Goal: Task Accomplishment & Management: Manage account settings

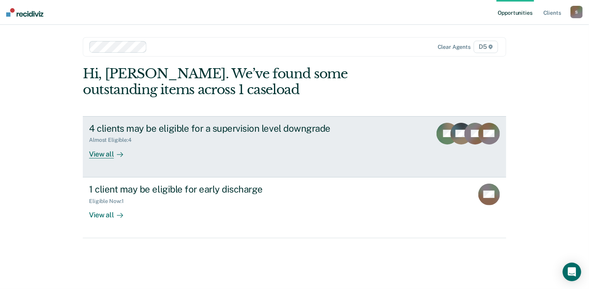
click at [107, 155] on div "View all" at bounding box center [110, 150] width 43 height 15
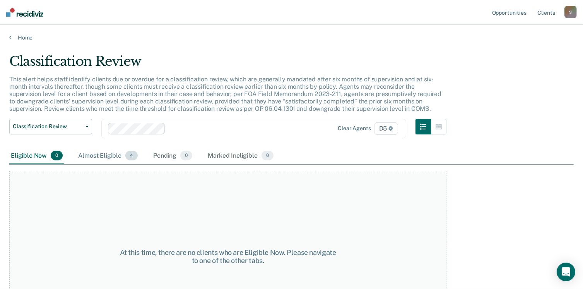
click at [110, 155] on div "Almost Eligible 4" at bounding box center [108, 156] width 63 height 17
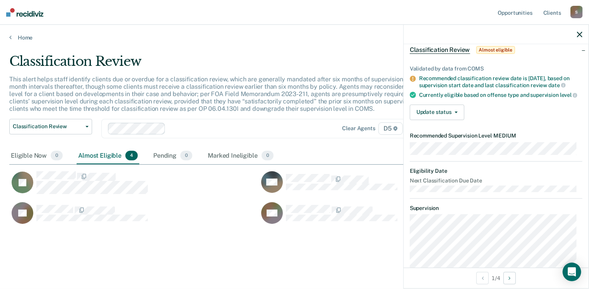
scroll to position [12, 0]
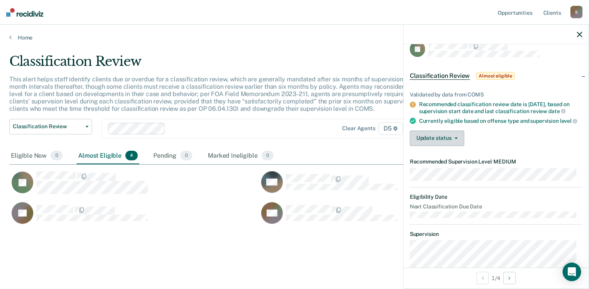
click at [458, 146] on button "Update status" at bounding box center [437, 137] width 55 height 15
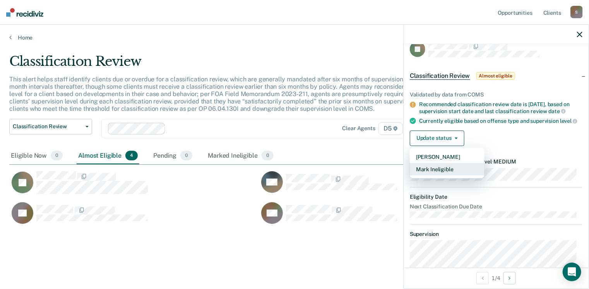
click at [453, 175] on button "Mark Ineligible" at bounding box center [447, 169] width 75 height 12
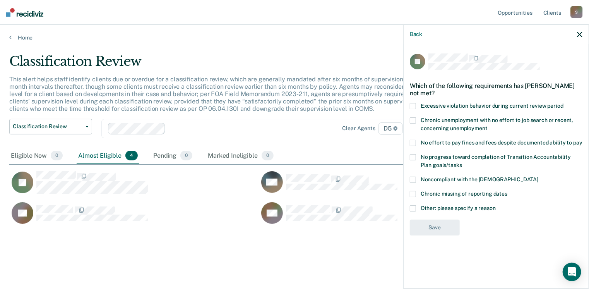
click at [415, 206] on span at bounding box center [413, 208] width 6 height 6
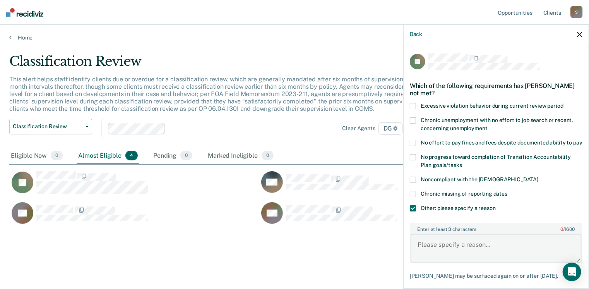
click at [472, 254] on textarea "Enter at least 3 characters 0 / 1600" at bounding box center [496, 248] width 171 height 29
type textarea "CMT completed and reduction in supervision was not approved by the team."
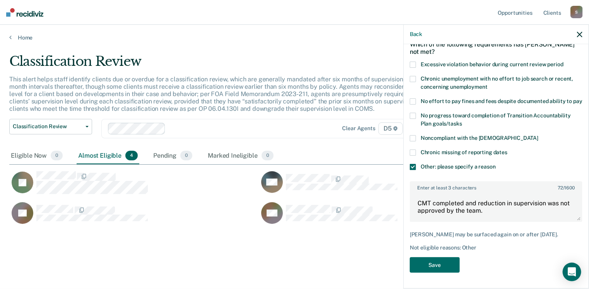
scroll to position [48, 0]
click at [418, 265] on button "Save" at bounding box center [435, 265] width 50 height 16
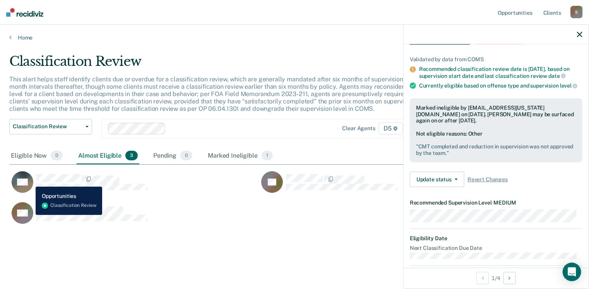
click at [30, 181] on rect "CaseloadOpportunityCell-0244411" at bounding box center [23, 182] width 22 height 22
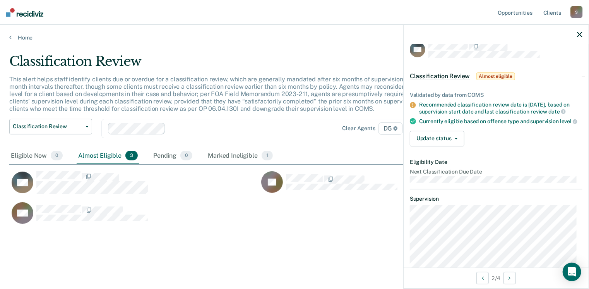
scroll to position [0, 0]
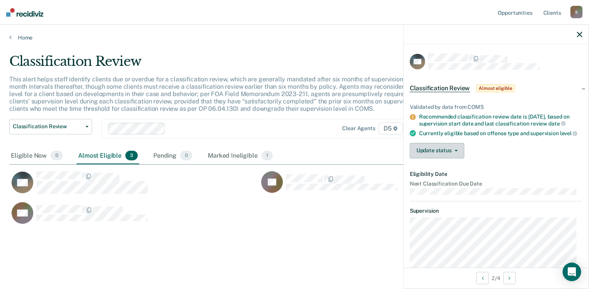
click at [450, 152] on button "Update status" at bounding box center [437, 150] width 55 height 15
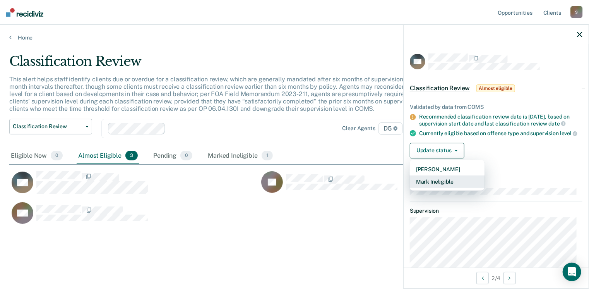
click at [434, 184] on button "Mark Ineligible" at bounding box center [447, 181] width 75 height 12
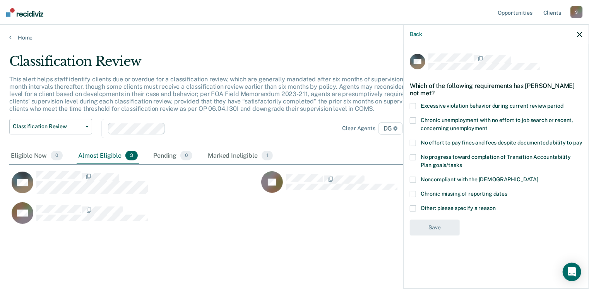
click at [434, 184] on div "Noncompliant with the [DEMOGRAPHIC_DATA]" at bounding box center [496, 184] width 173 height 14
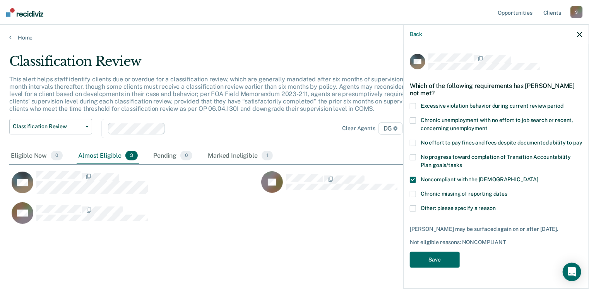
click at [415, 178] on span at bounding box center [413, 180] width 6 height 6
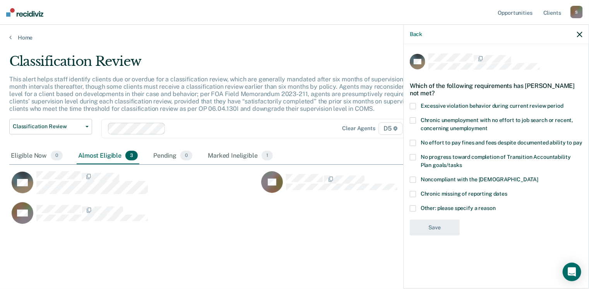
click at [413, 209] on span at bounding box center [413, 208] width 6 height 6
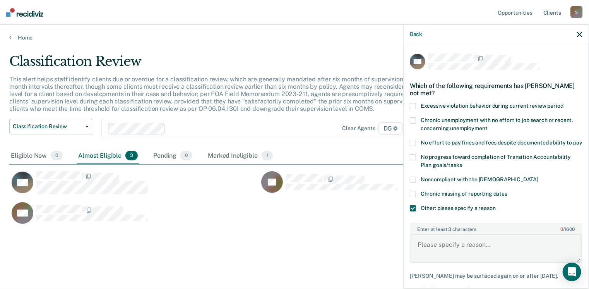
click at [471, 256] on textarea "Enter at least 3 characters 0 / 1600" at bounding box center [496, 248] width 171 height 29
type textarea "Parolee is a D-47 and currently struggles with his mental health and substance …"
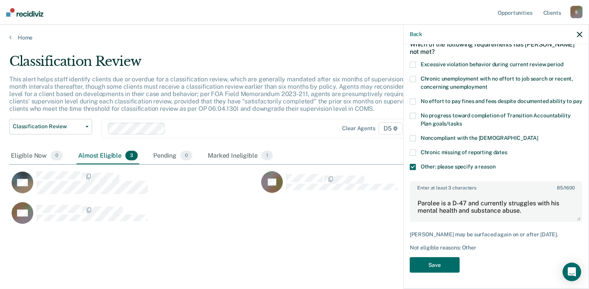
scroll to position [54, 0]
click at [426, 268] on button "Save" at bounding box center [435, 265] width 50 height 16
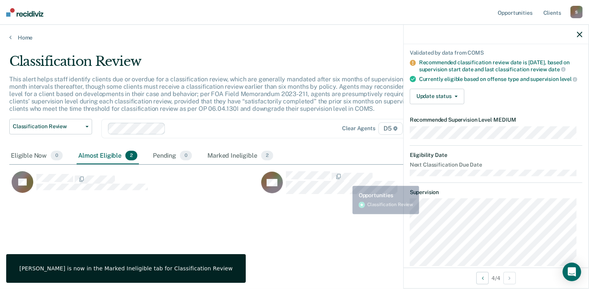
click at [359, 100] on p "This alert helps staff identify clients due or overdue for a classification rev…" at bounding box center [229, 93] width 440 height 37
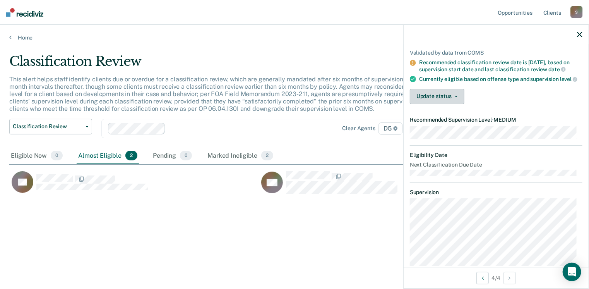
click at [427, 103] on button "Update status" at bounding box center [437, 96] width 55 height 15
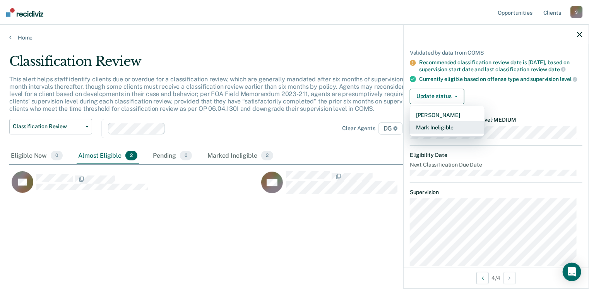
click at [432, 132] on button "Mark Ineligible" at bounding box center [447, 127] width 75 height 12
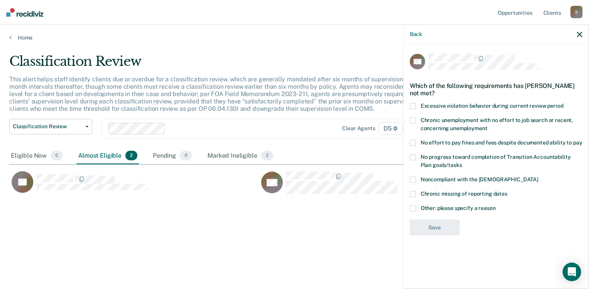
click at [413, 206] on span at bounding box center [413, 208] width 6 height 6
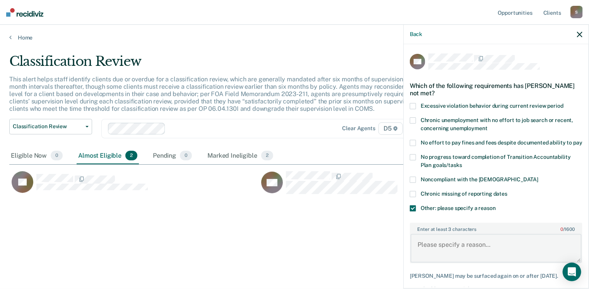
click at [455, 255] on textarea "Enter at least 3 characters 0 / 1600" at bounding box center [496, 248] width 171 height 29
type textarea "CMT completed and team denied reduction in supervision."
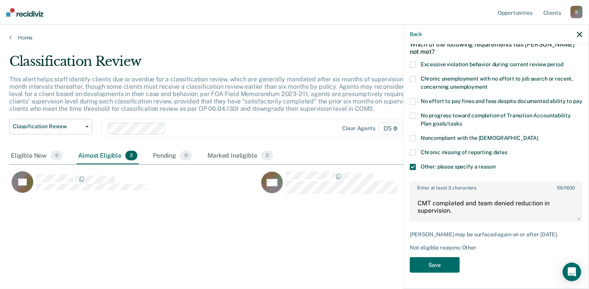
scroll to position [54, 0]
click at [420, 265] on button "Save" at bounding box center [435, 265] width 50 height 16
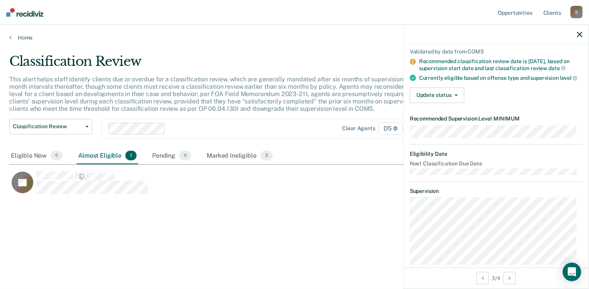
scroll to position [24, 0]
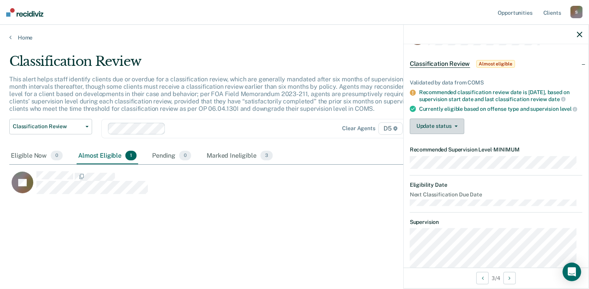
click at [422, 129] on button "Update status" at bounding box center [437, 125] width 55 height 15
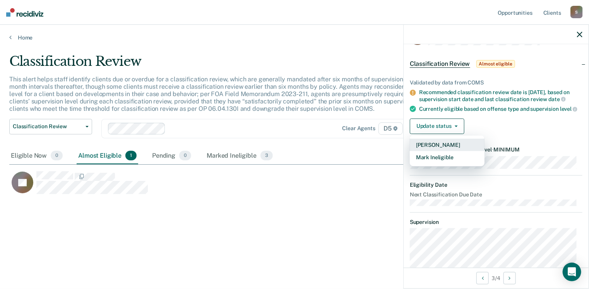
click at [426, 148] on button "[PERSON_NAME]" at bounding box center [447, 145] width 75 height 12
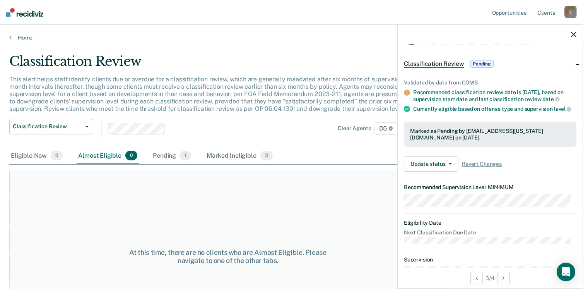
click at [573, 34] on icon "button" at bounding box center [573, 34] width 5 height 5
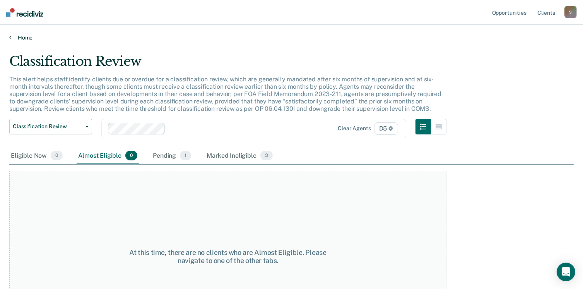
click at [22, 38] on link "Home" at bounding box center [291, 37] width 565 height 7
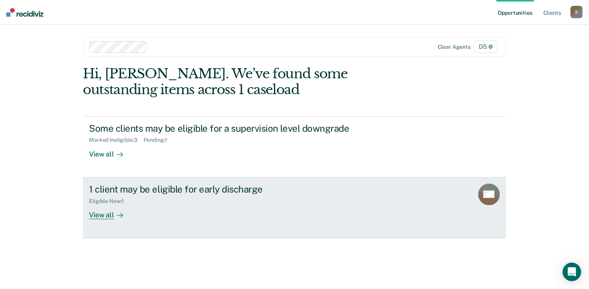
click at [103, 211] on div "View all" at bounding box center [110, 211] width 43 height 15
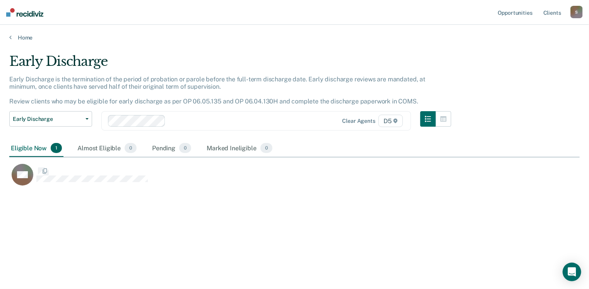
scroll to position [172, 565]
click at [366, 225] on div "Early Discharge Early Discharge is the termination of the period of probation o…" at bounding box center [294, 141] width 571 height 177
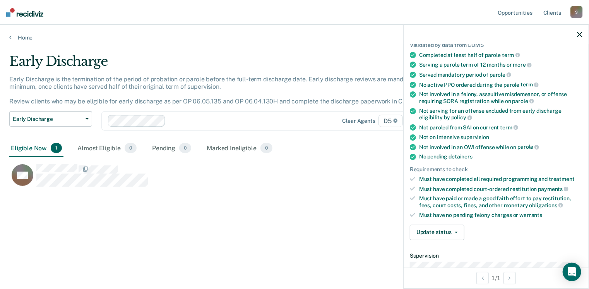
scroll to position [72, 0]
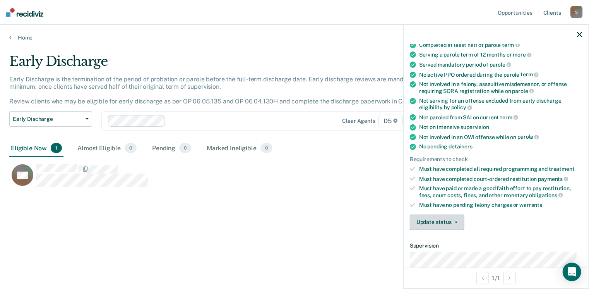
click at [435, 217] on button "Update status" at bounding box center [437, 221] width 55 height 15
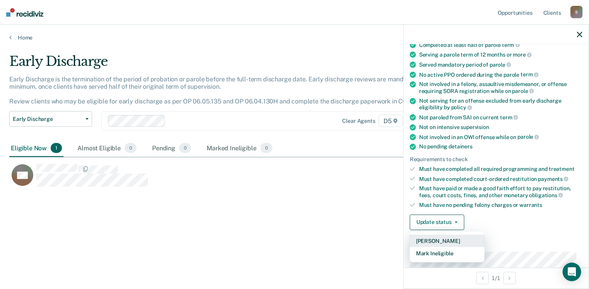
click at [430, 235] on button "[PERSON_NAME]" at bounding box center [447, 241] width 75 height 12
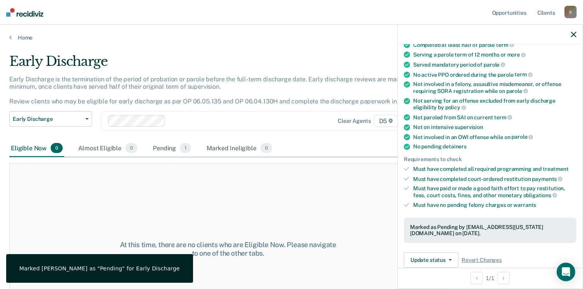
click at [572, 36] on icon "button" at bounding box center [573, 34] width 5 height 5
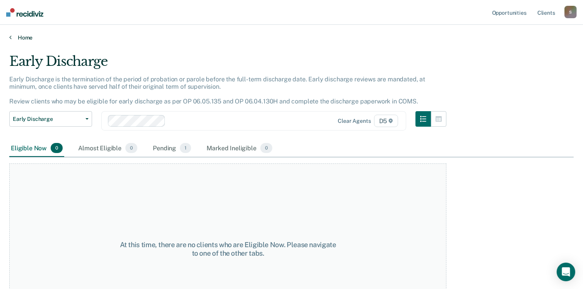
click at [17, 36] on link "Home" at bounding box center [291, 37] width 565 height 7
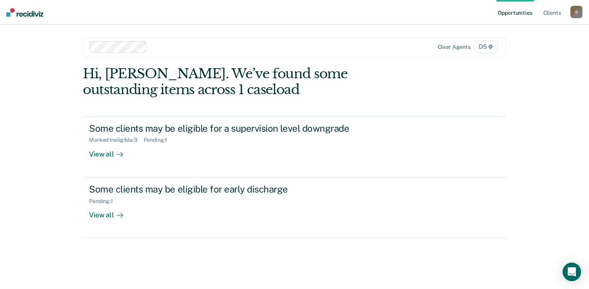
click at [573, 11] on div "S" at bounding box center [577, 12] width 12 height 12
click at [536, 49] on link "Log Out" at bounding box center [546, 51] width 62 height 7
